Goal: Task Accomplishment & Management: Manage account settings

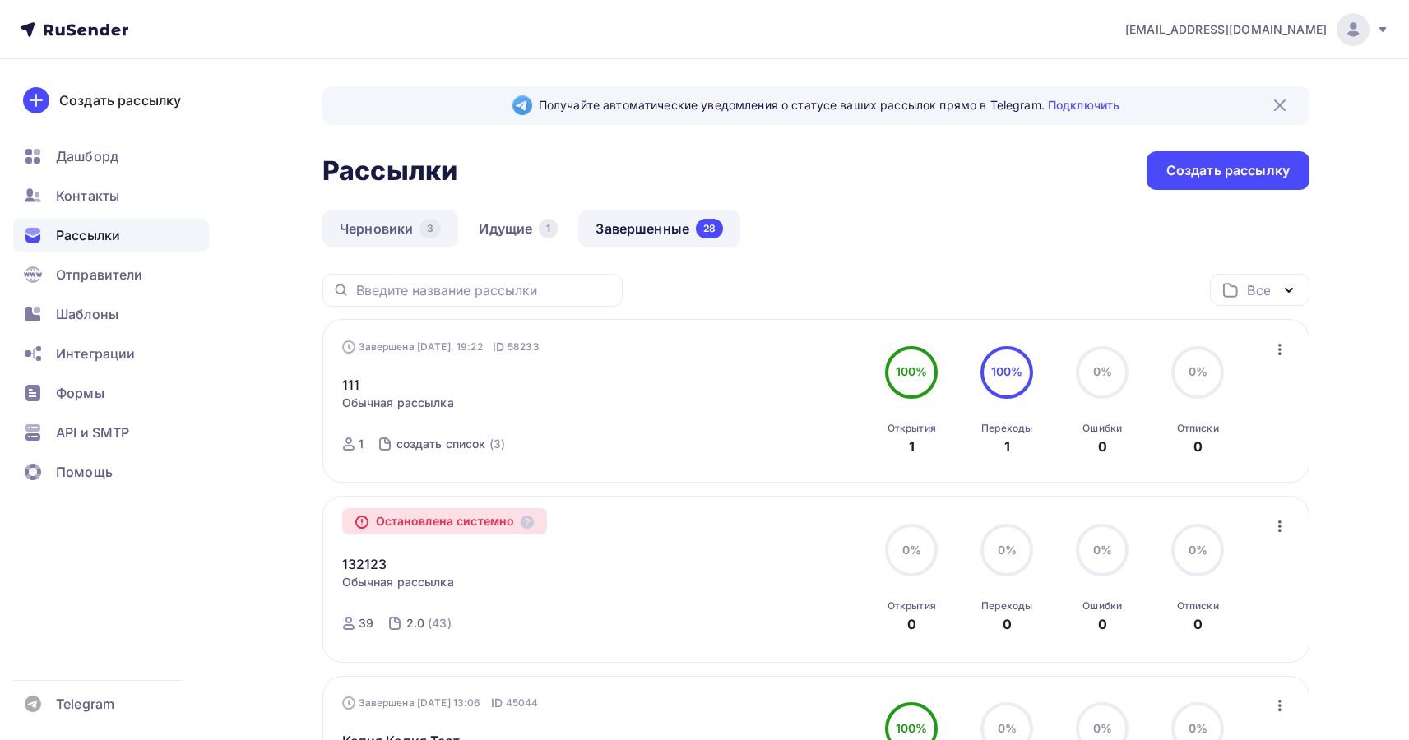
click at [381, 217] on link "Черновики 3" at bounding box center [390, 229] width 136 height 38
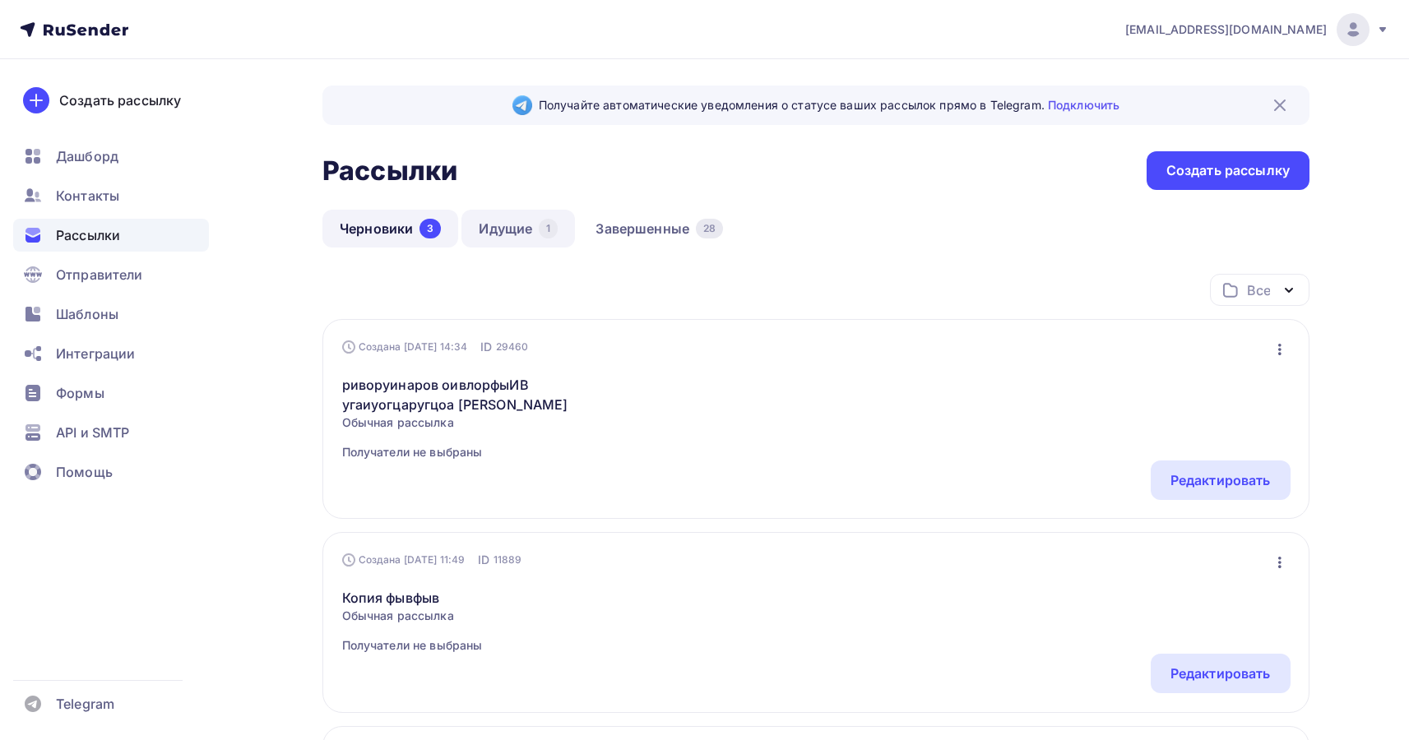
click at [520, 225] on link "Идущие 1" at bounding box center [518, 229] width 114 height 38
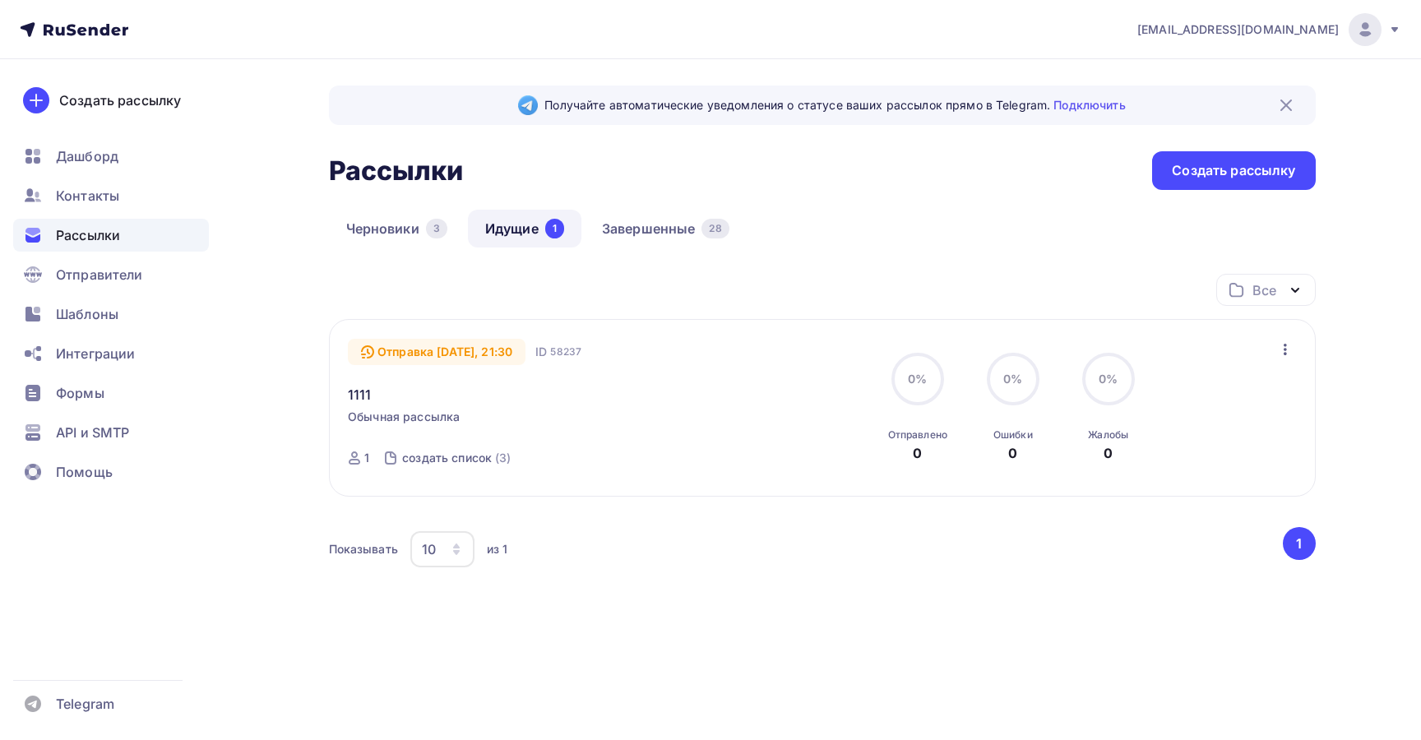
click at [1284, 351] on icon "button" at bounding box center [1286, 350] width 20 height 20
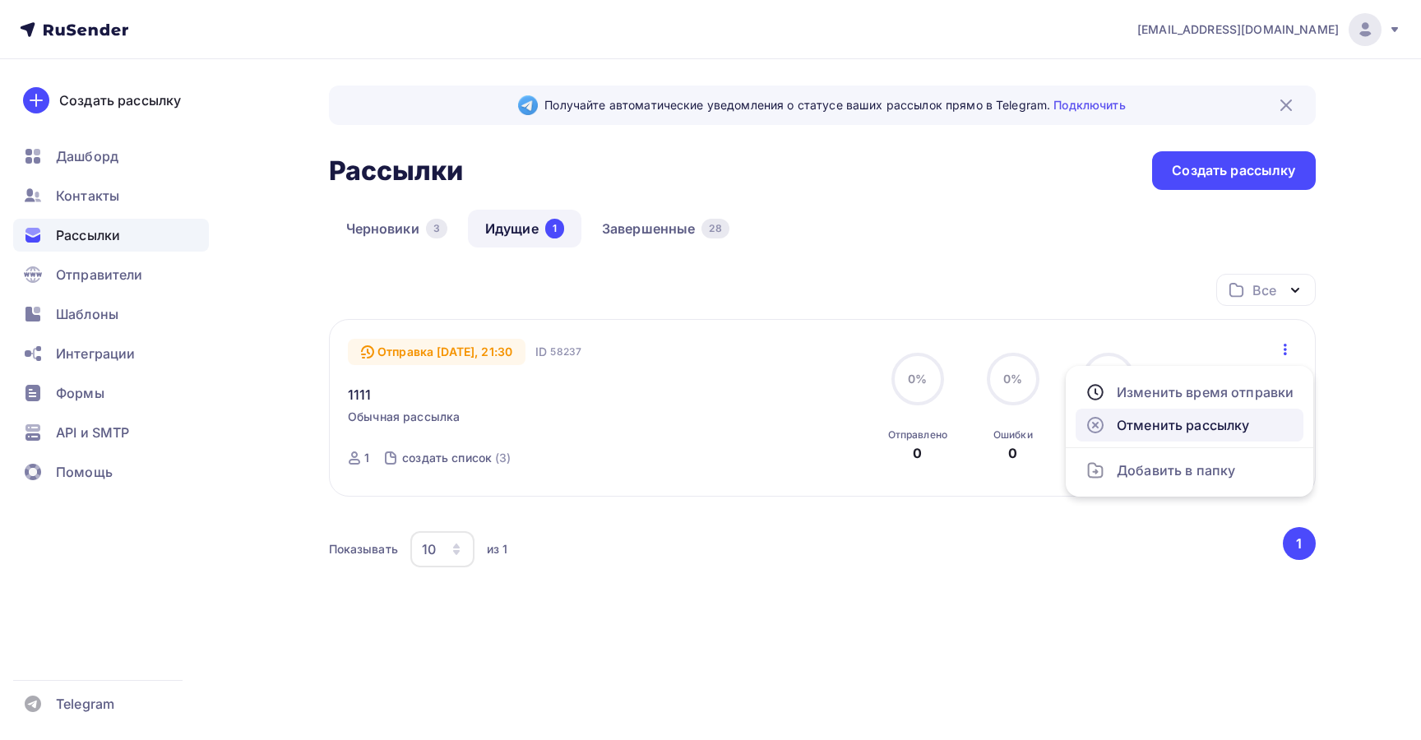
click at [1234, 428] on div "Отменить рассылку" at bounding box center [1190, 425] width 208 height 20
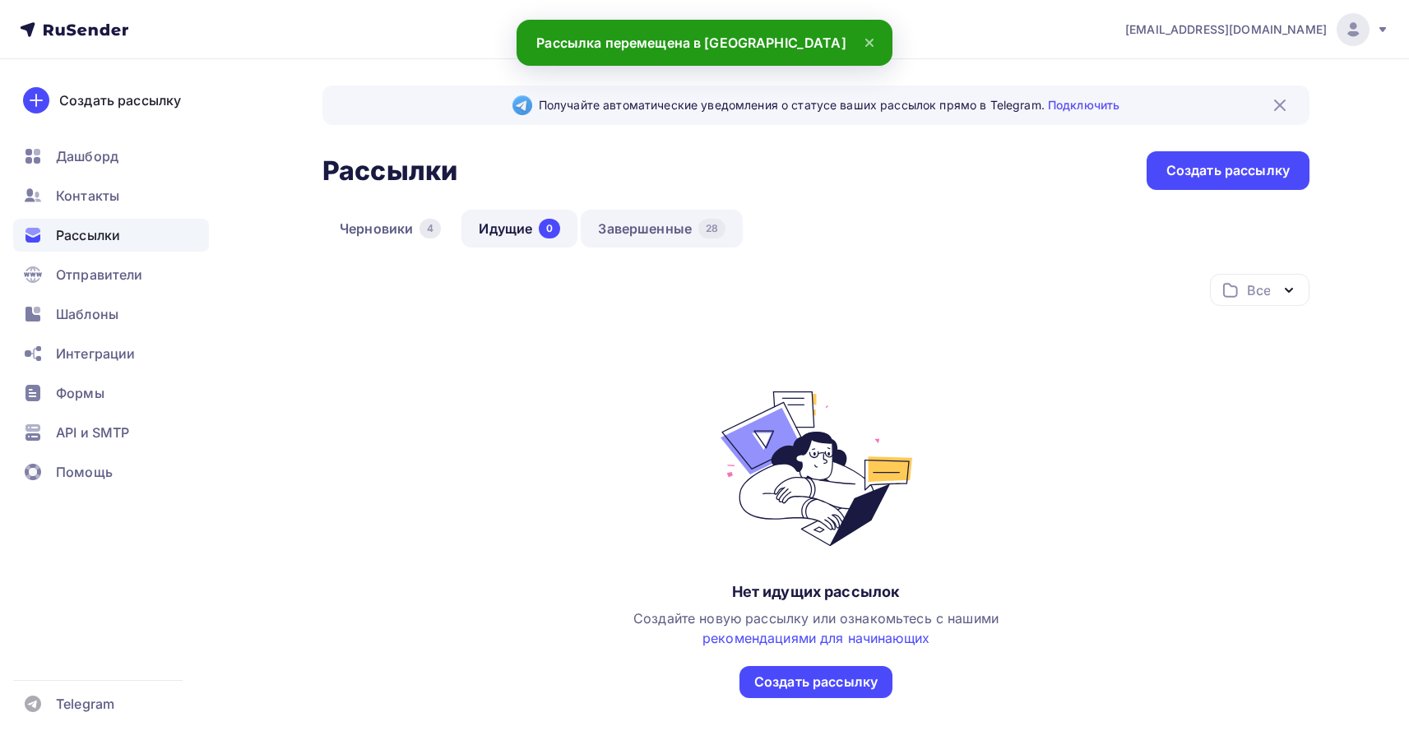
click at [625, 230] on link "Завершенные 28" at bounding box center [662, 229] width 162 height 38
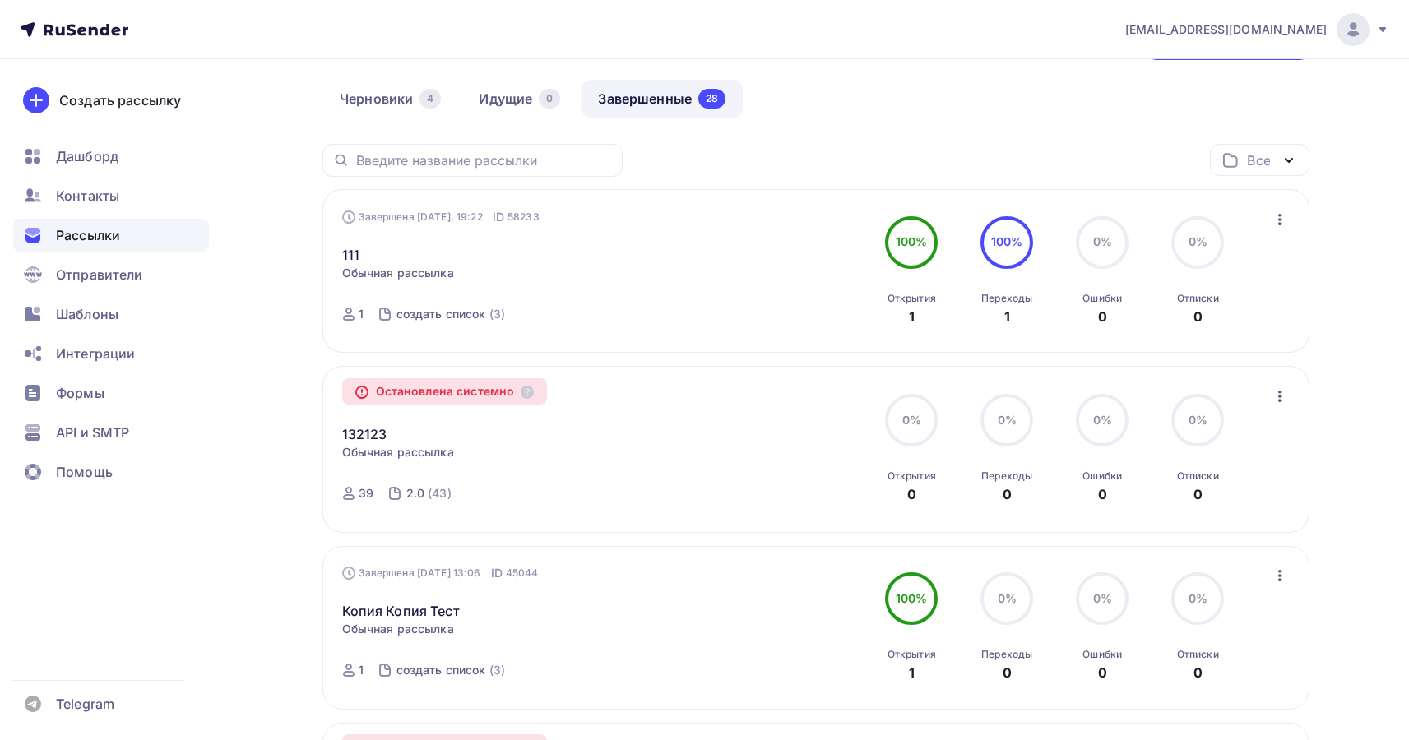
scroll to position [142, 0]
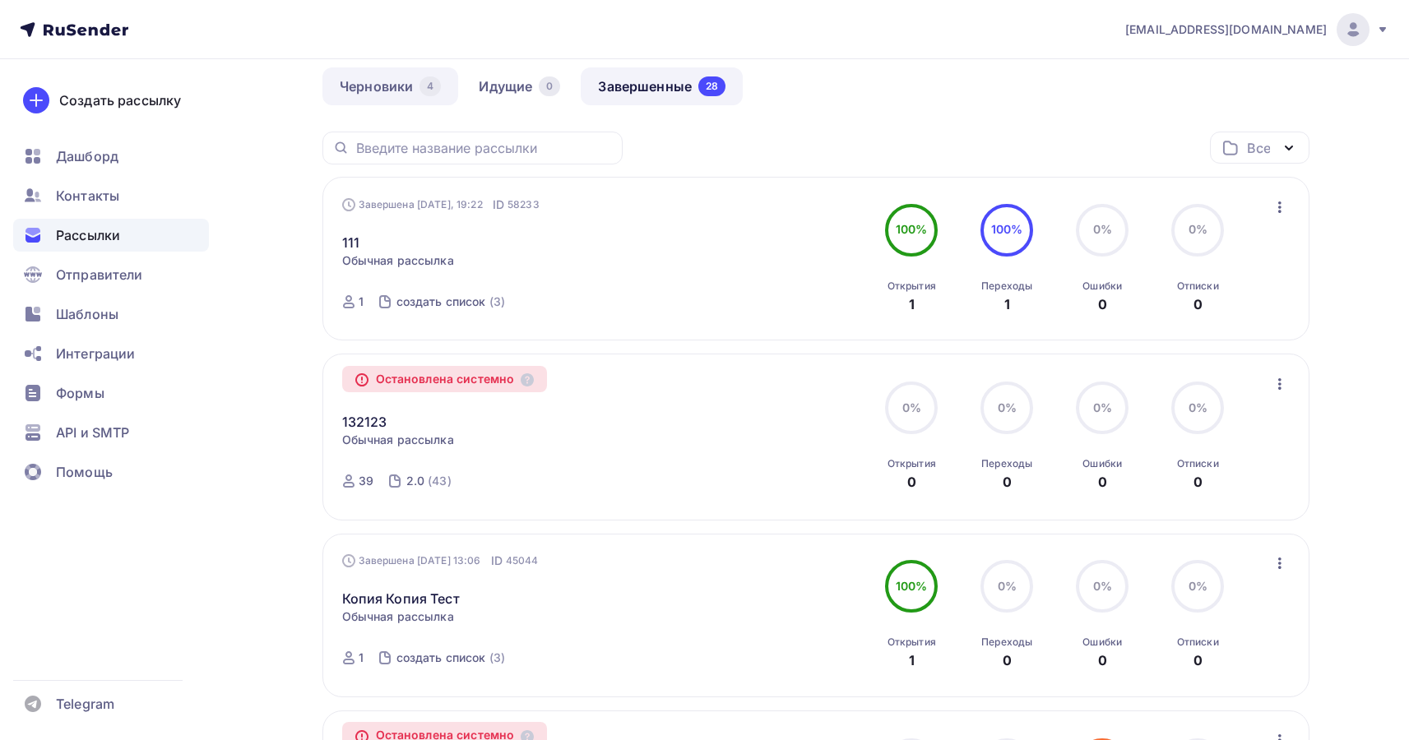
click at [363, 88] on link "Черновики 4" at bounding box center [390, 86] width 136 height 38
